Goal: Transaction & Acquisition: Download file/media

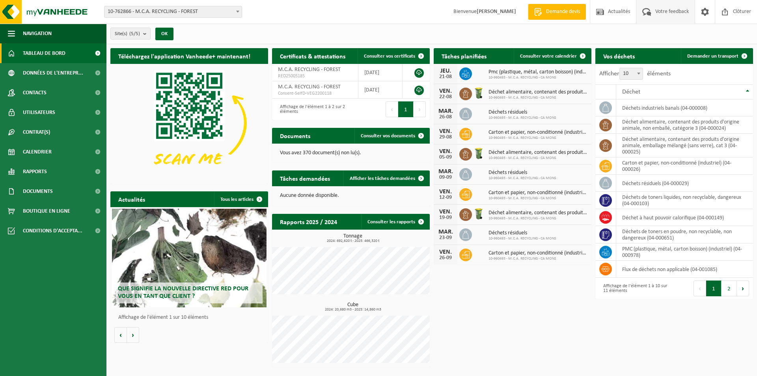
click at [663, 12] on span "Votre feedback" at bounding box center [671, 11] width 37 height 23
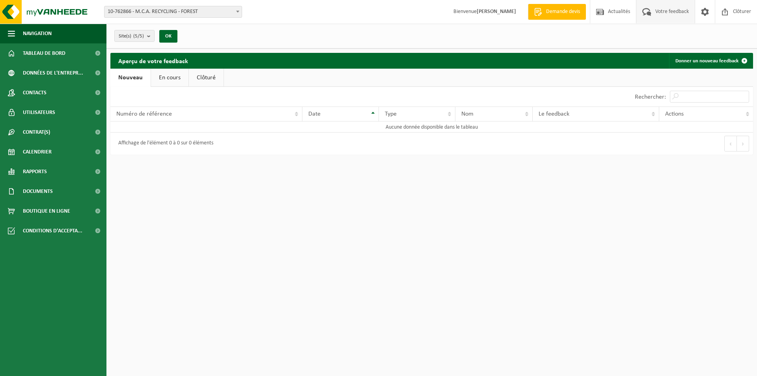
click at [559, 19] on link "Demande devis" at bounding box center [557, 12] width 58 height 16
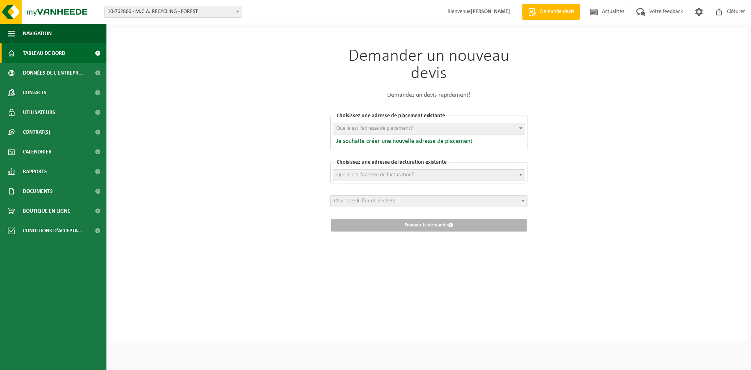
click at [57, 56] on span "Tableau de bord" at bounding box center [44, 53] width 43 height 20
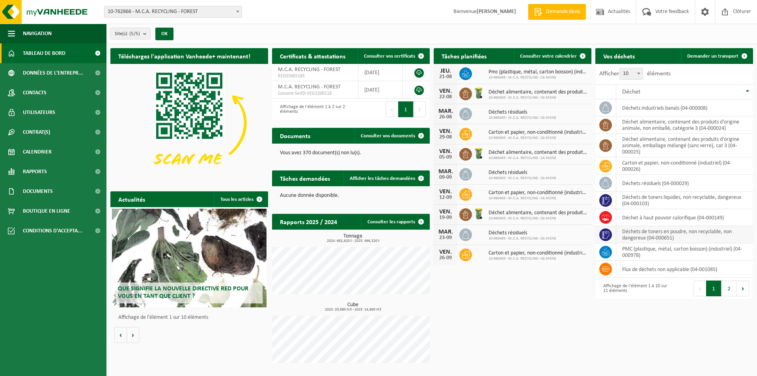
click at [609, 237] on span at bounding box center [605, 234] width 13 height 13
click at [627, 238] on td "déchets de toners en poudre, non recyclable, non dangereux (04-000651)" at bounding box center [684, 234] width 137 height 17
click at [33, 74] on span "Données de l'entrepr..." at bounding box center [53, 73] width 60 height 20
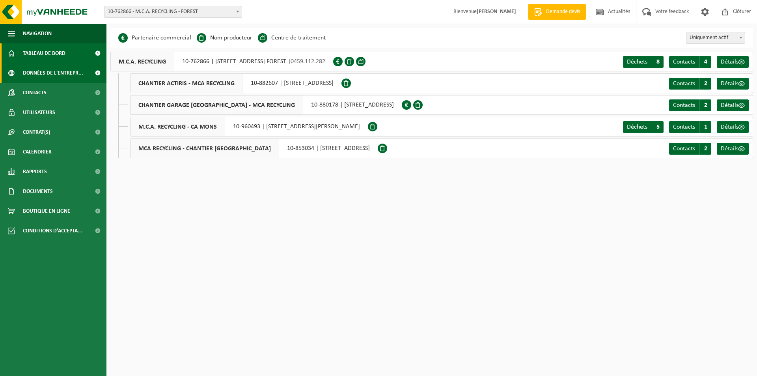
click at [54, 48] on span "Tableau de bord" at bounding box center [44, 53] width 43 height 20
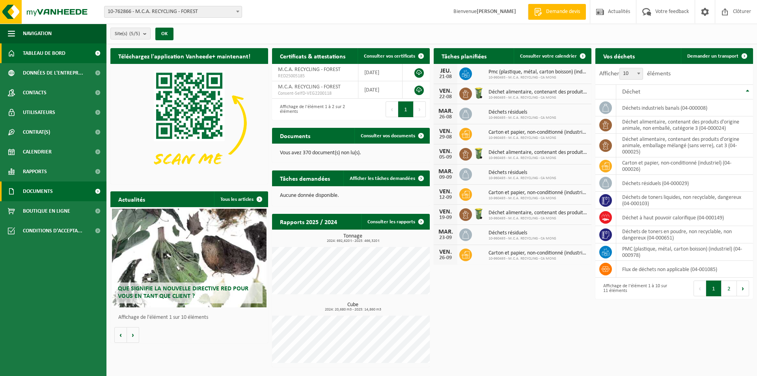
click at [40, 186] on span "Documents" at bounding box center [38, 191] width 30 height 20
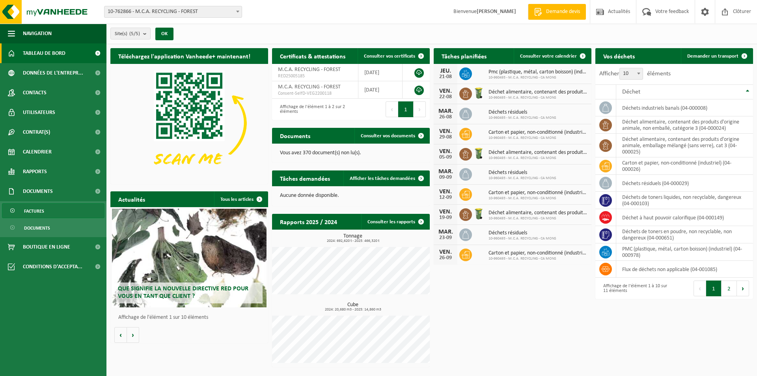
click at [37, 206] on span "Factures" at bounding box center [34, 210] width 20 height 15
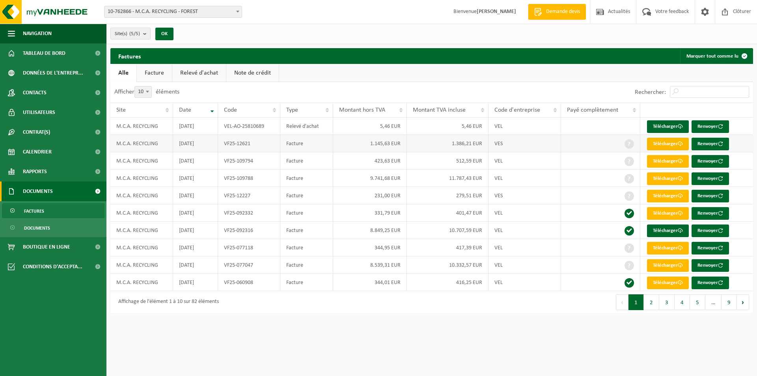
click at [661, 145] on link "Télécharger" at bounding box center [668, 144] width 42 height 13
click at [60, 135] on link "Contrat(s)" at bounding box center [53, 132] width 106 height 20
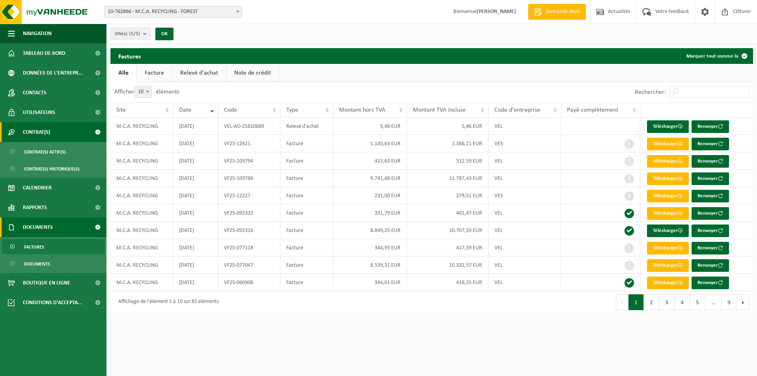
click at [58, 137] on link "Contrat(s)" at bounding box center [53, 132] width 106 height 20
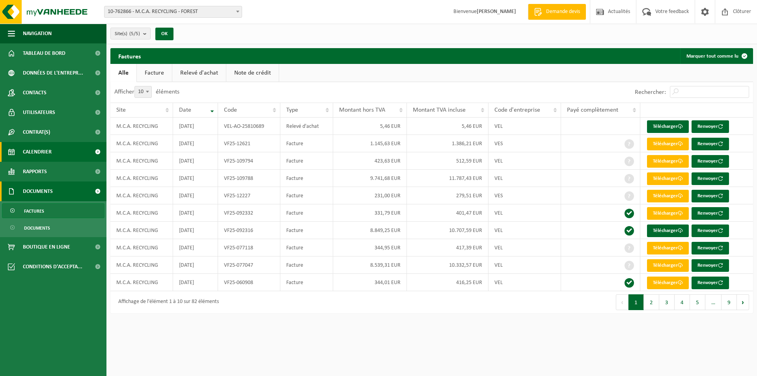
click at [64, 149] on link "Calendrier" at bounding box center [53, 152] width 106 height 20
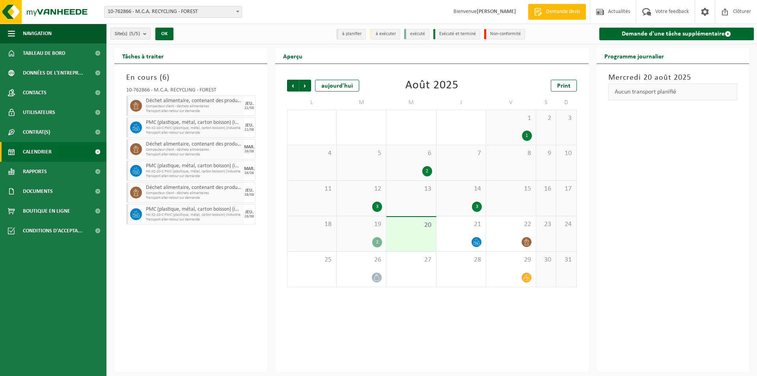
click at [195, 247] on div "En cours ( 6 ) 10-762866 - M.C.A. RECYCLING - FOREST Déchet alimentaire, conten…" at bounding box center [190, 217] width 153 height 307
click at [67, 56] on link "Tableau de bord" at bounding box center [53, 53] width 106 height 20
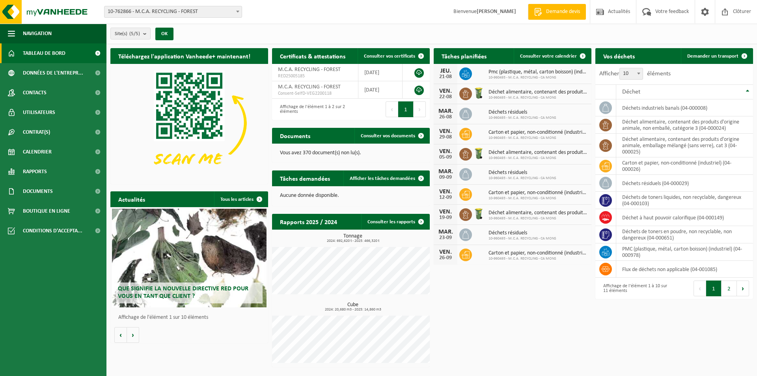
click at [355, 188] on div "Aucune donnée disponible." at bounding box center [351, 195] width 158 height 19
click at [48, 188] on span "Documents" at bounding box center [38, 191] width 30 height 20
click at [47, 212] on link "Factures" at bounding box center [53, 210] width 102 height 15
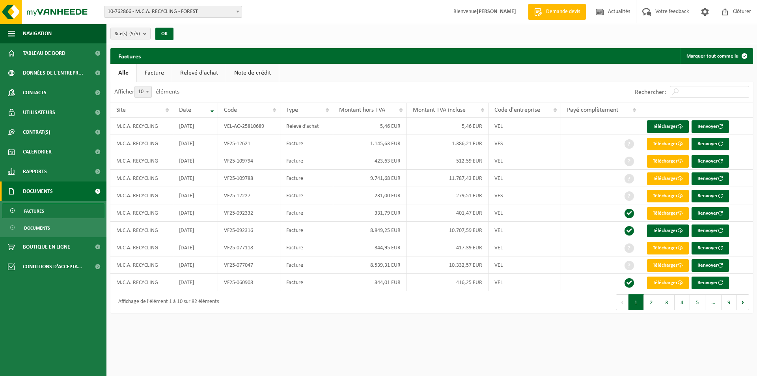
click at [40, 212] on span "Factures" at bounding box center [34, 210] width 20 height 15
click at [156, 125] on td "M.C.A. RECYCLING" at bounding box center [141, 125] width 63 height 17
click at [670, 128] on link "Télécharger" at bounding box center [668, 126] width 42 height 13
click at [45, 210] on link "Factures" at bounding box center [53, 210] width 102 height 15
click at [39, 210] on span "Factures" at bounding box center [34, 210] width 20 height 15
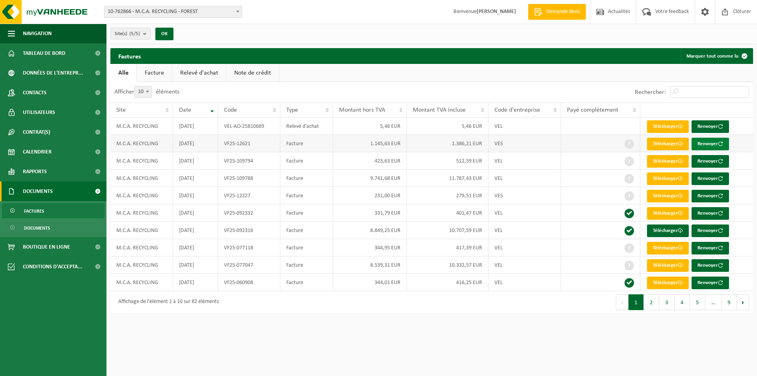
click at [717, 139] on button "Renvoyer" at bounding box center [709, 144] width 37 height 13
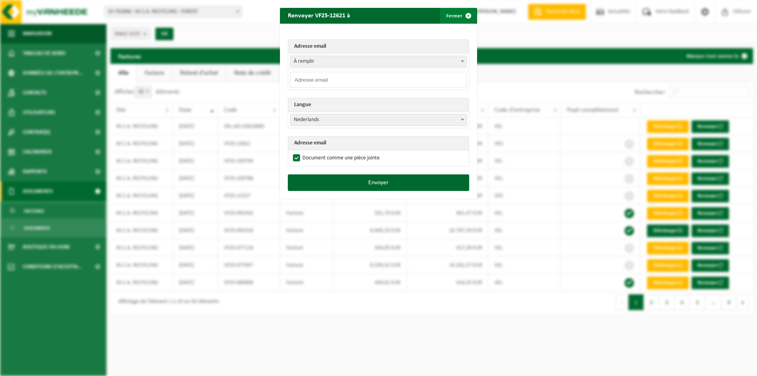
click at [467, 17] on span "button" at bounding box center [468, 16] width 16 height 16
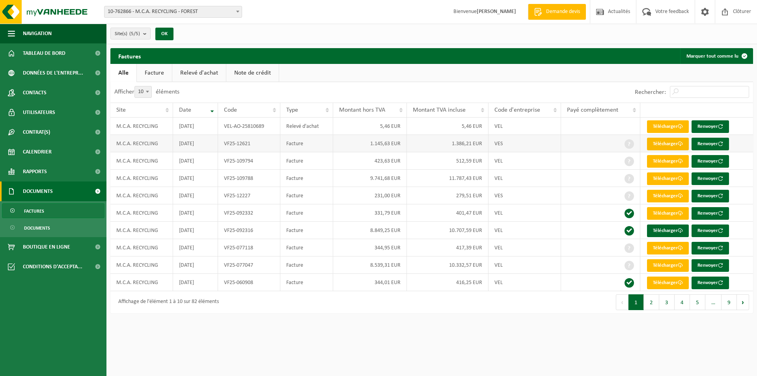
click at [676, 144] on link "Télécharger" at bounding box center [668, 144] width 42 height 13
click at [44, 57] on span "Tableau de bord" at bounding box center [44, 53] width 43 height 20
